Goal: Information Seeking & Learning: Learn about a topic

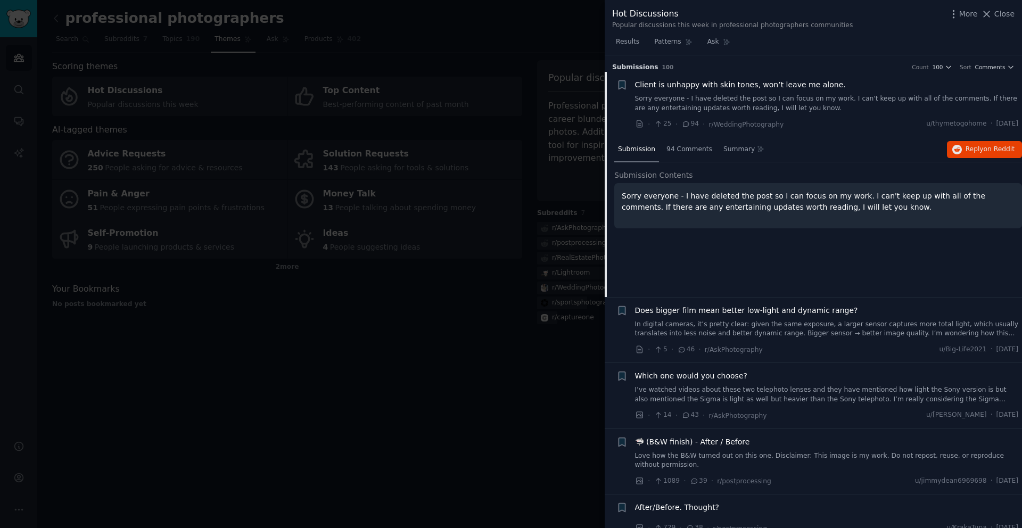
click at [355, 344] on div at bounding box center [511, 264] width 1022 height 528
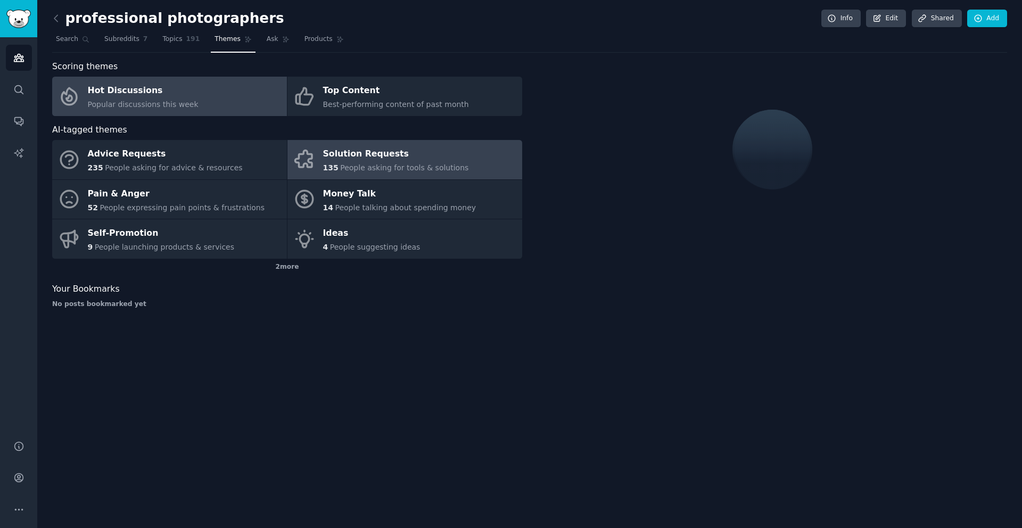
click at [376, 161] on div "Solution Requests" at bounding box center [396, 154] width 146 height 17
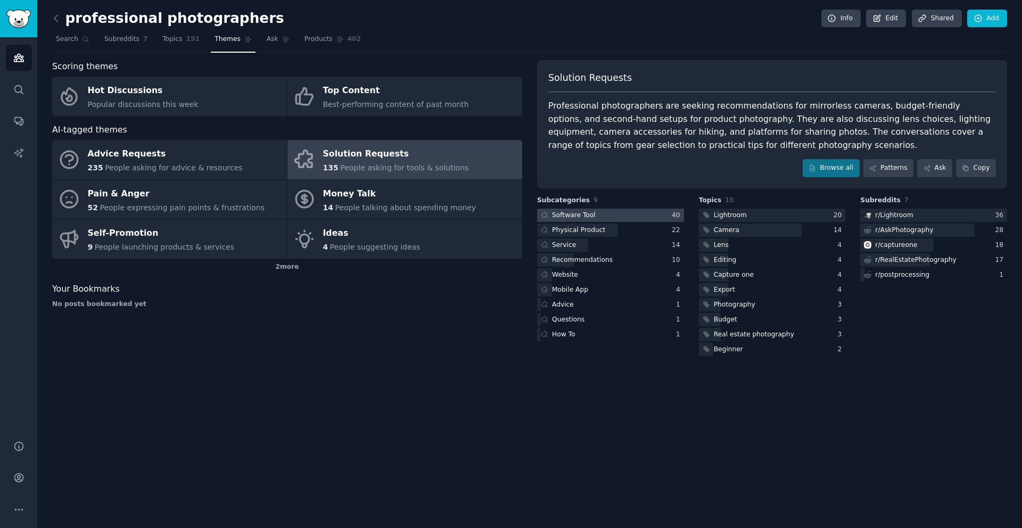
click at [583, 216] on div "Software Tool" at bounding box center [574, 216] width 44 height 10
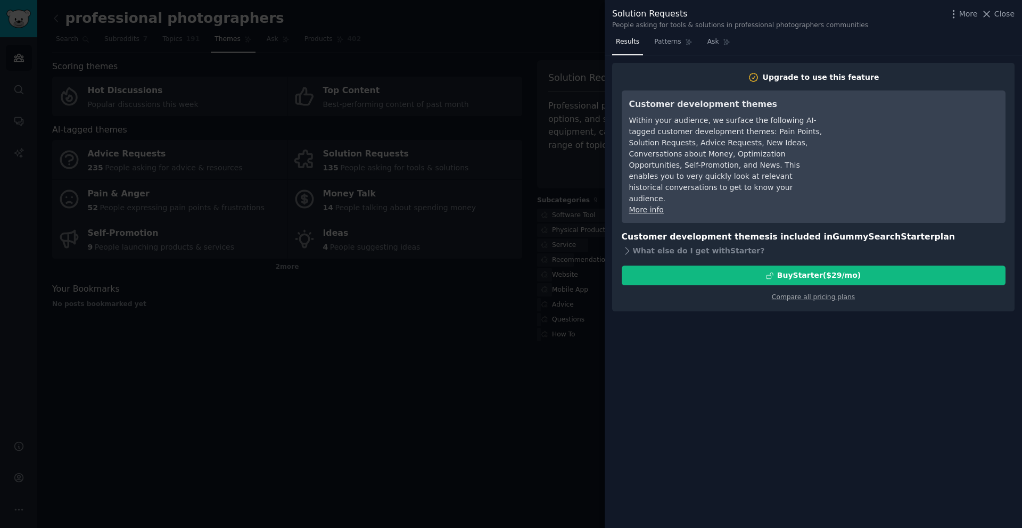
click at [533, 187] on div at bounding box center [511, 264] width 1022 height 528
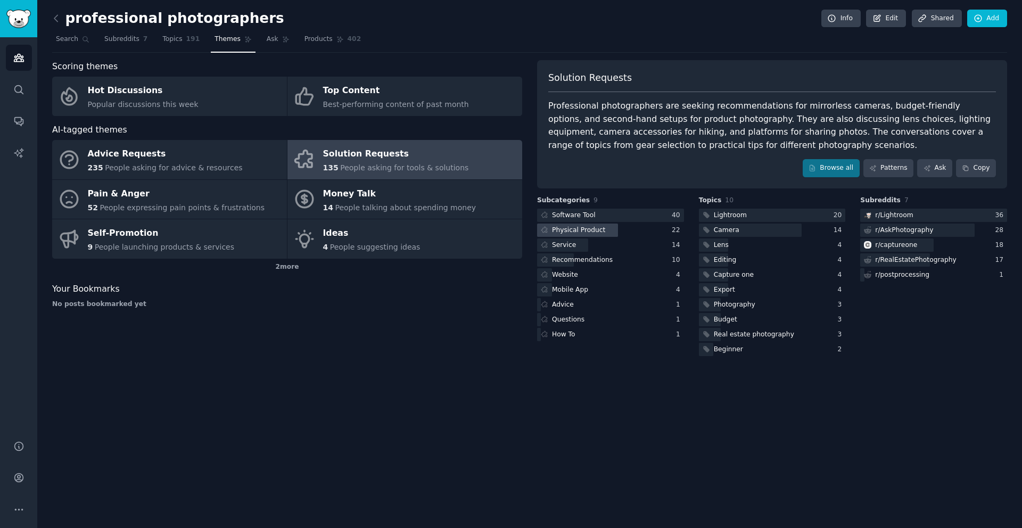
click at [571, 227] on div "Physical Product" at bounding box center [578, 231] width 53 height 10
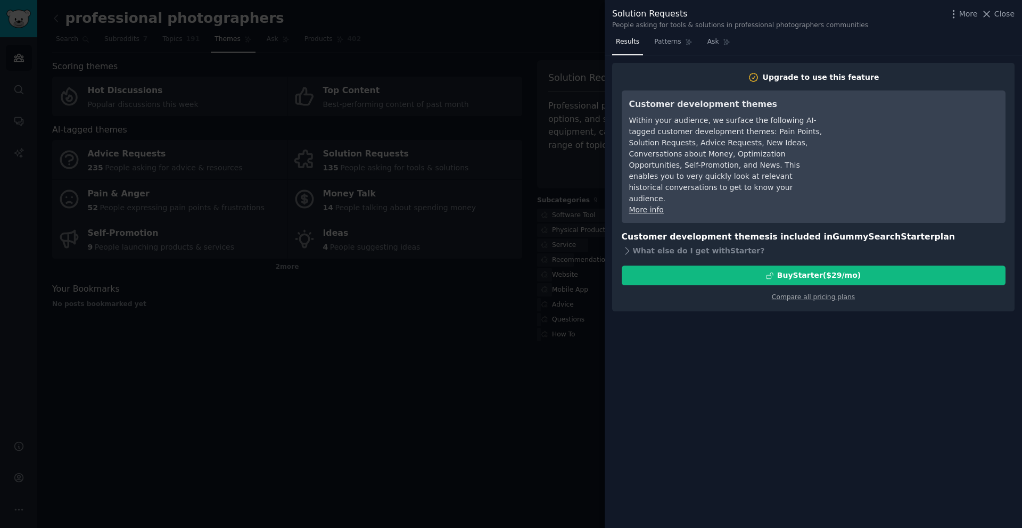
click at [545, 267] on div at bounding box center [511, 264] width 1022 height 528
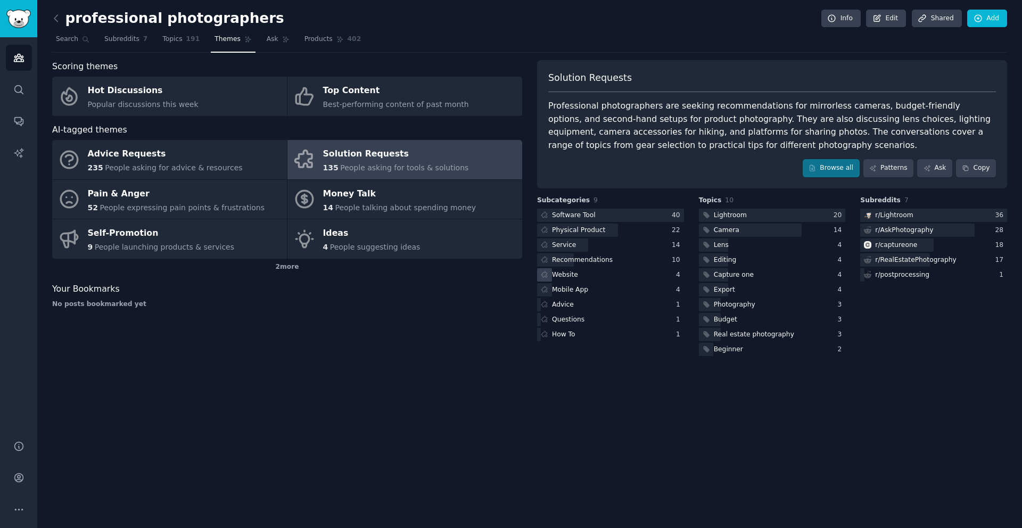
click at [587, 272] on div "Website" at bounding box center [610, 274] width 147 height 13
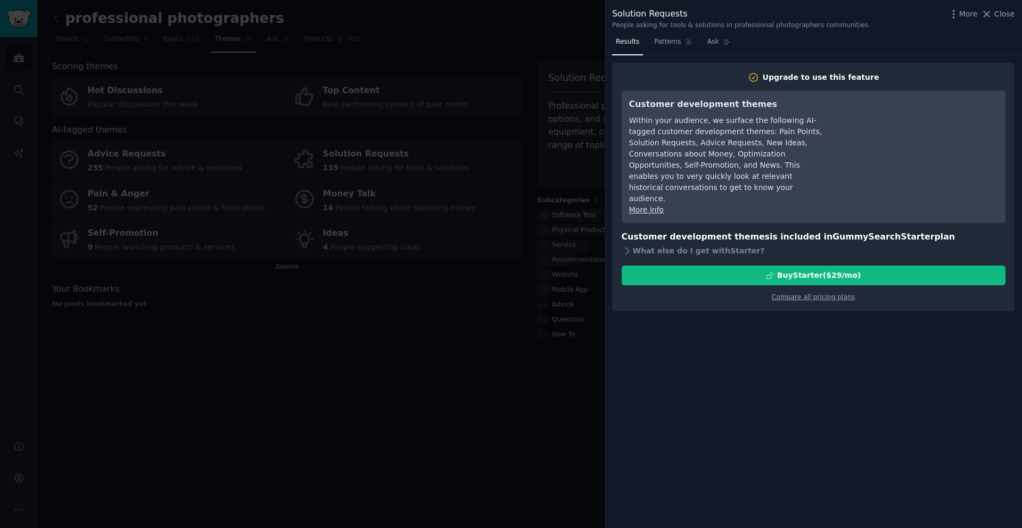
click at [548, 299] on div at bounding box center [511, 264] width 1022 height 528
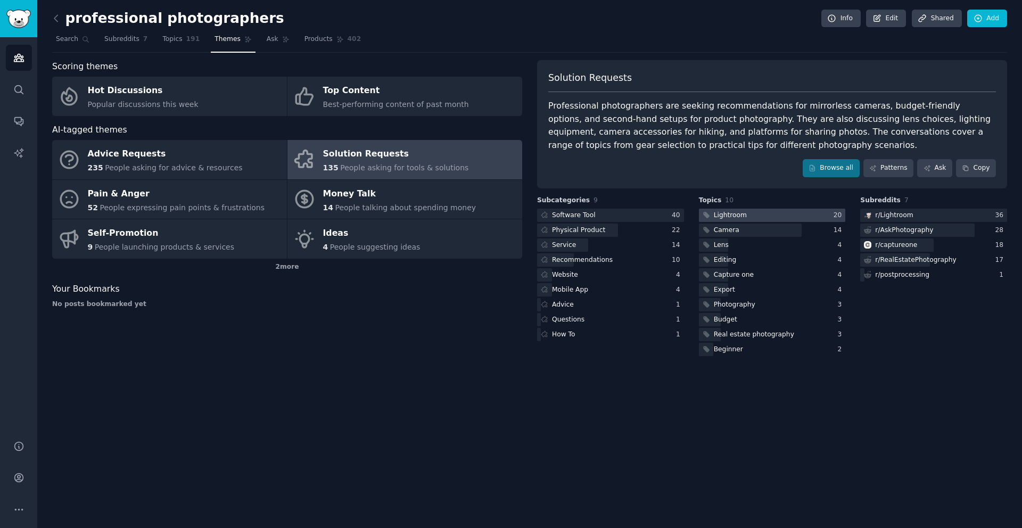
click at [743, 219] on div "Lightroom" at bounding box center [730, 216] width 33 height 10
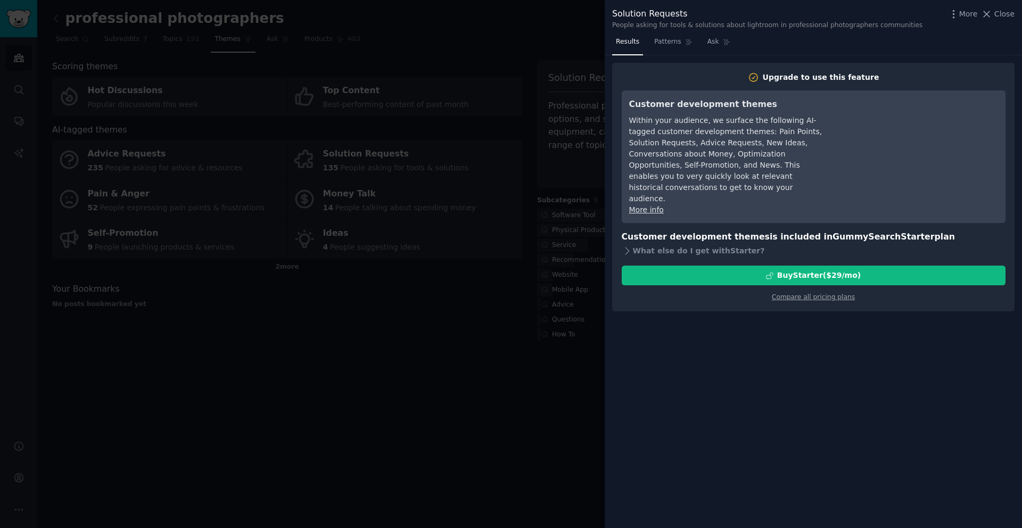
click at [555, 384] on div at bounding box center [511, 264] width 1022 height 528
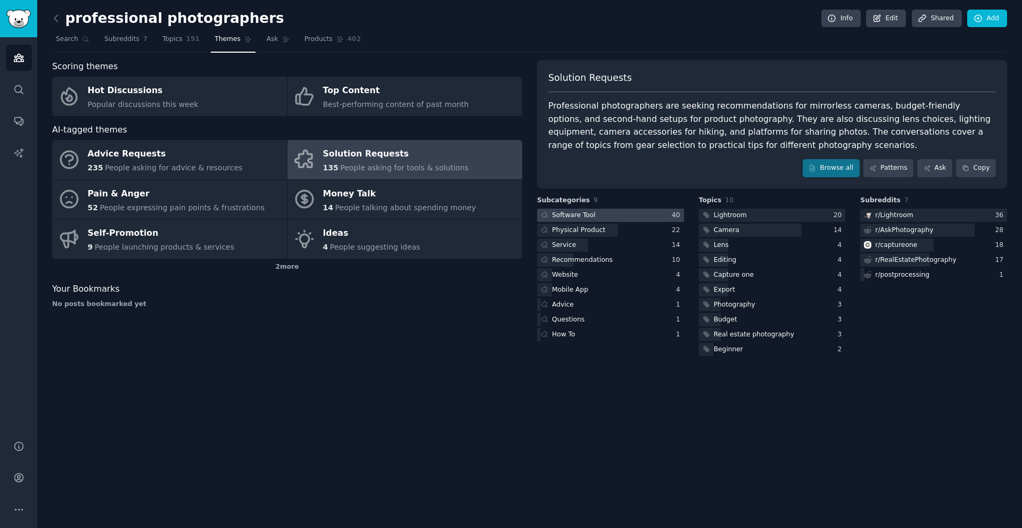
click at [623, 211] on div at bounding box center [610, 215] width 147 height 13
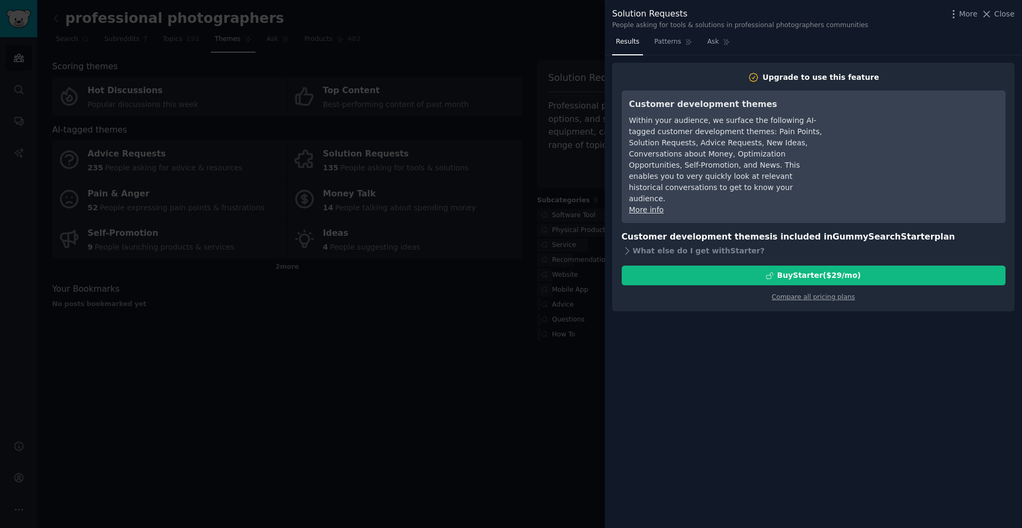
click at [528, 292] on div at bounding box center [511, 264] width 1022 height 528
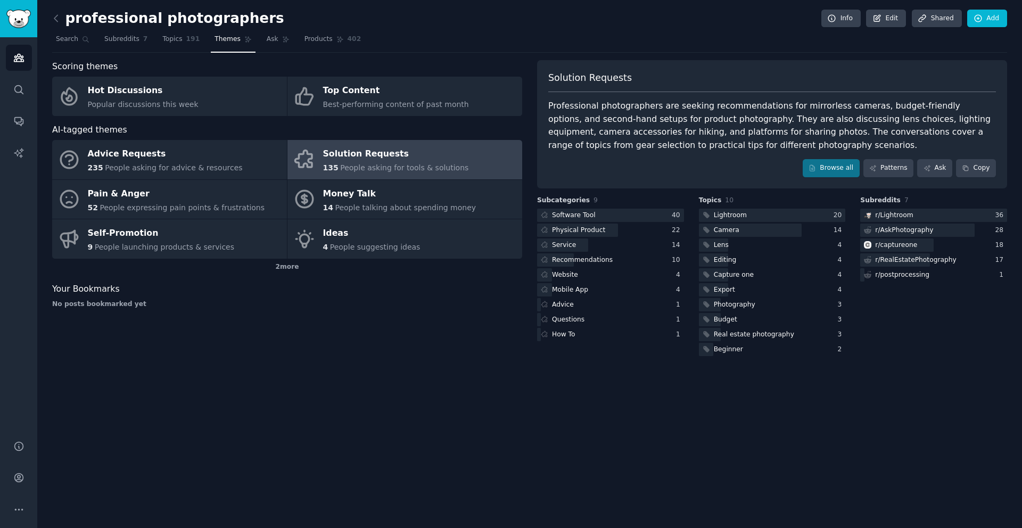
click at [487, 319] on div "Scoring themes Hot Discussions Popular discussions this week Top Content Best-p…" at bounding box center [287, 209] width 470 height 298
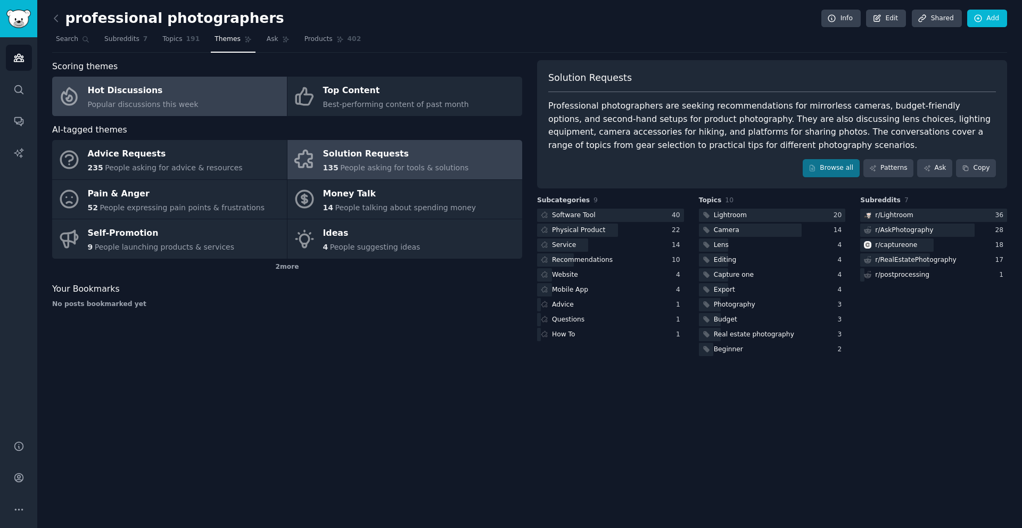
click at [134, 104] on span "Popular discussions this week" at bounding box center [143, 104] width 111 height 9
